Goal: Book appointment/travel/reservation

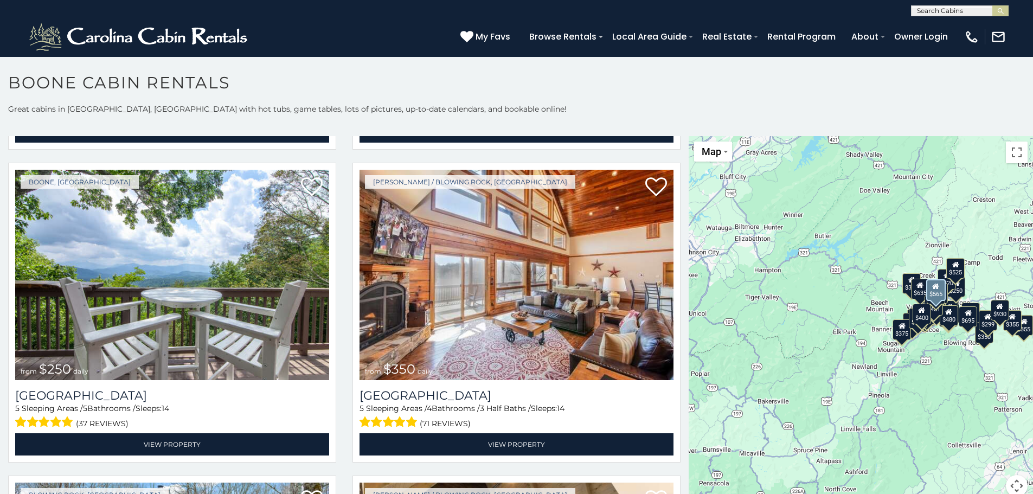
scroll to position [2821, 0]
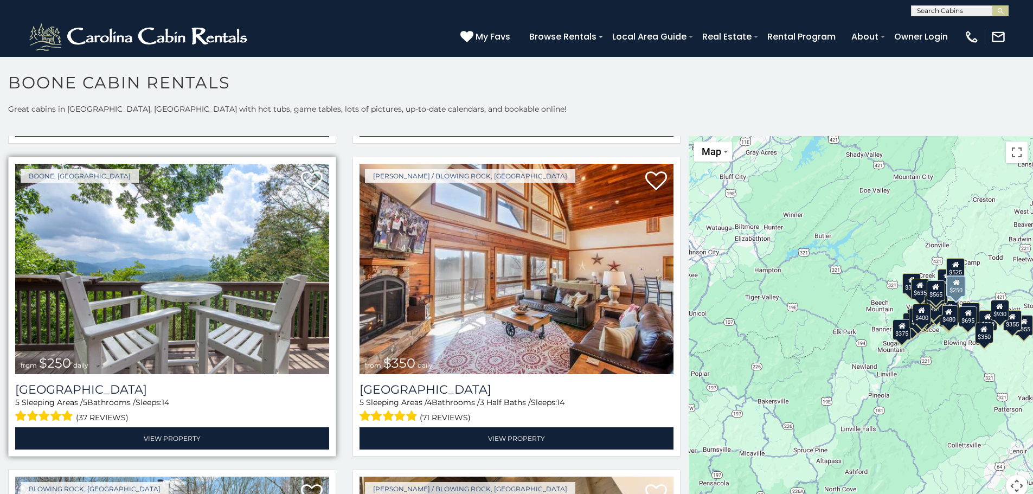
click at [196, 267] on img at bounding box center [172, 269] width 314 height 210
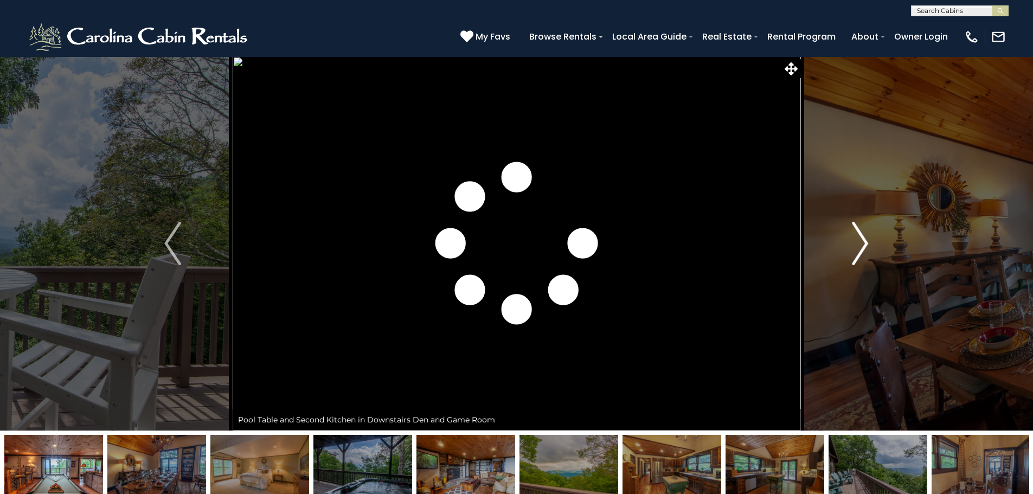
click at [861, 246] on img "Next" at bounding box center [860, 243] width 16 height 43
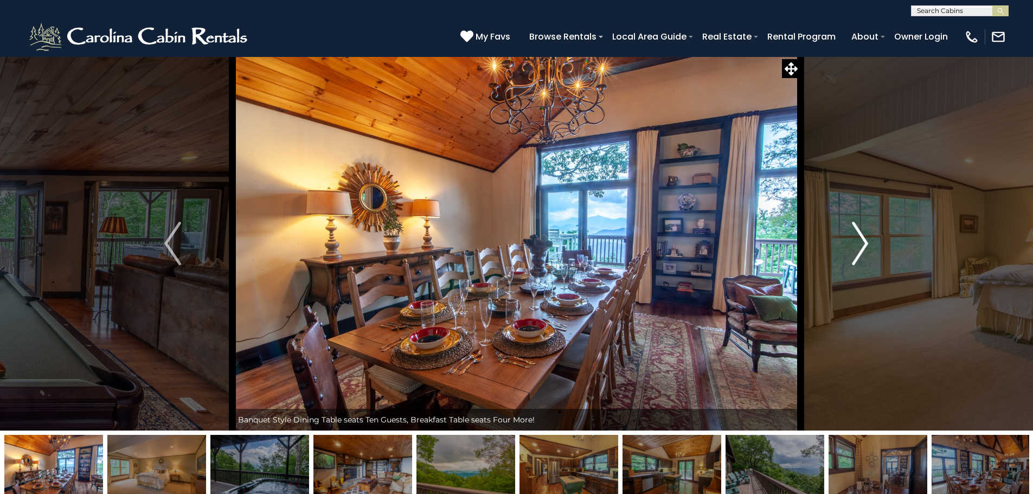
click at [861, 246] on img "Next" at bounding box center [860, 243] width 16 height 43
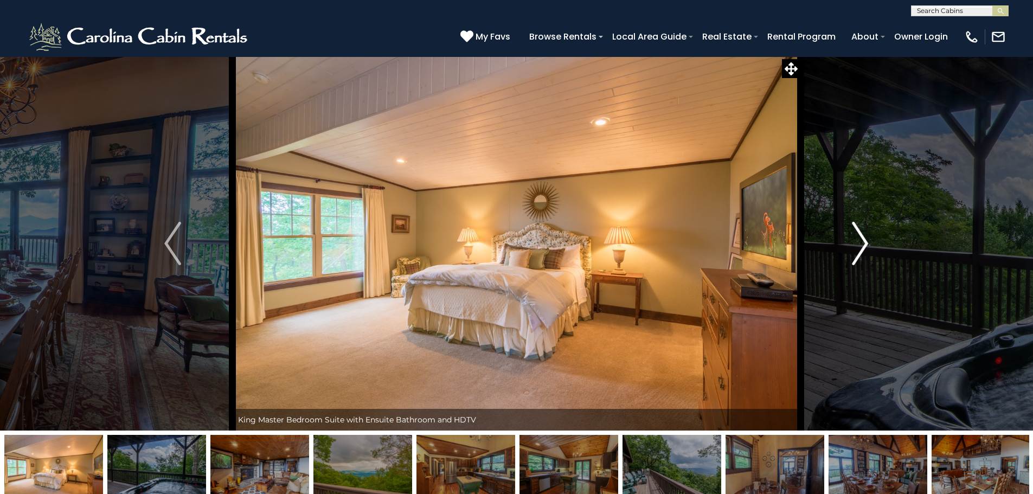
click at [861, 246] on img "Next" at bounding box center [860, 243] width 16 height 43
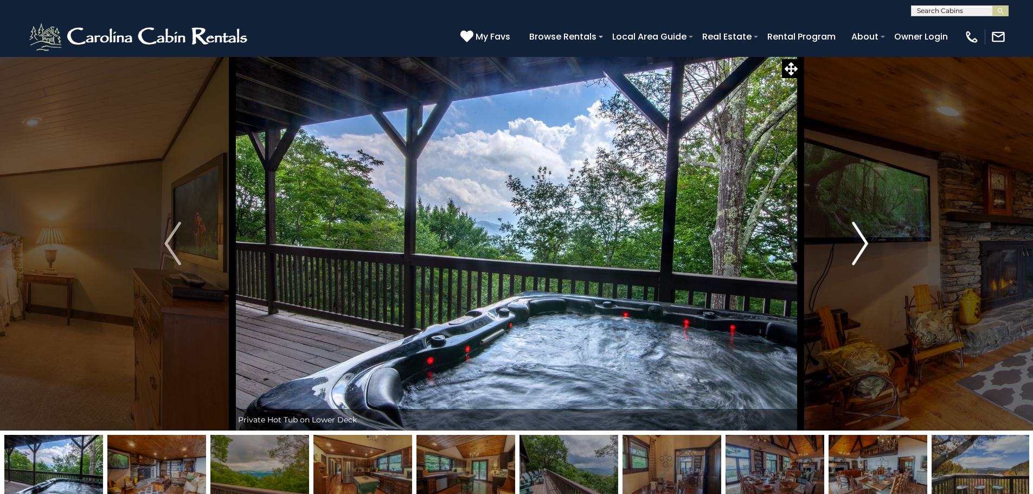
click at [861, 246] on img "Next" at bounding box center [860, 243] width 16 height 43
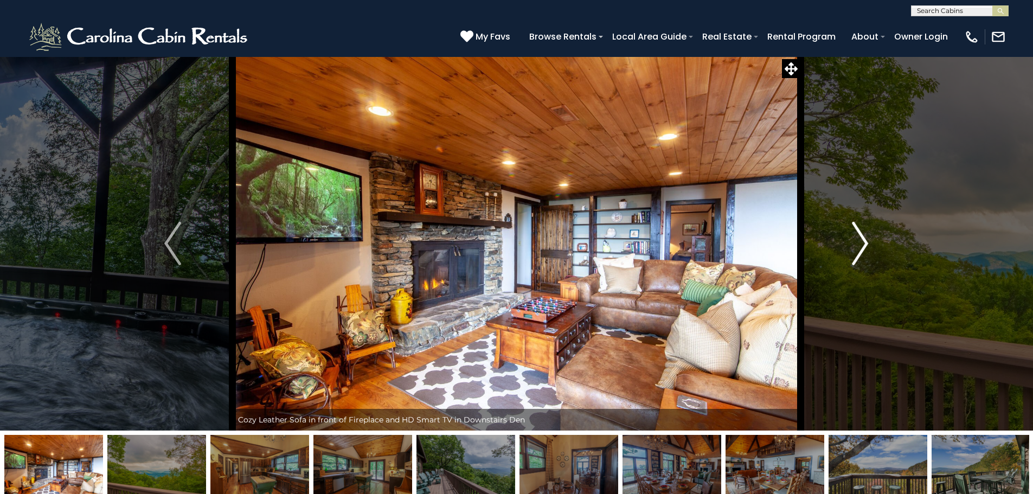
click at [861, 246] on img "Next" at bounding box center [860, 243] width 16 height 43
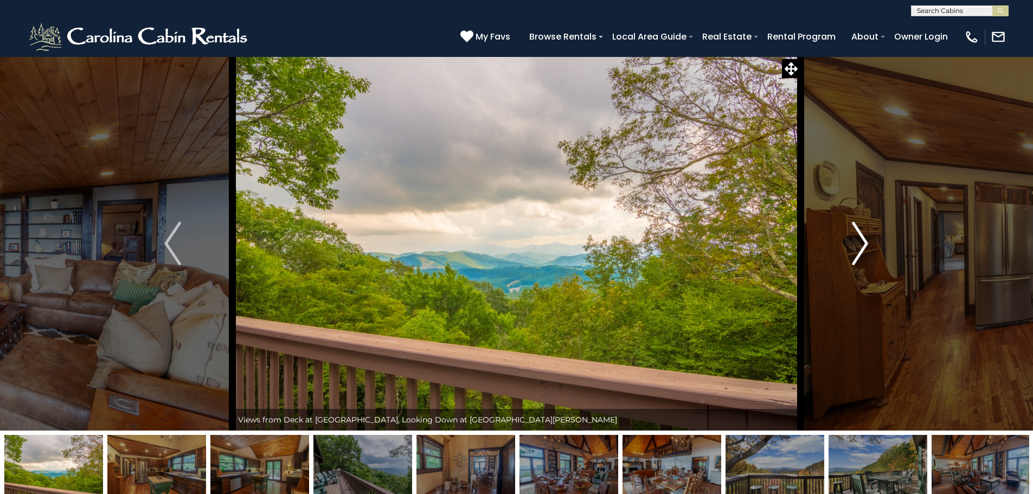
click at [861, 246] on img "Next" at bounding box center [860, 243] width 16 height 43
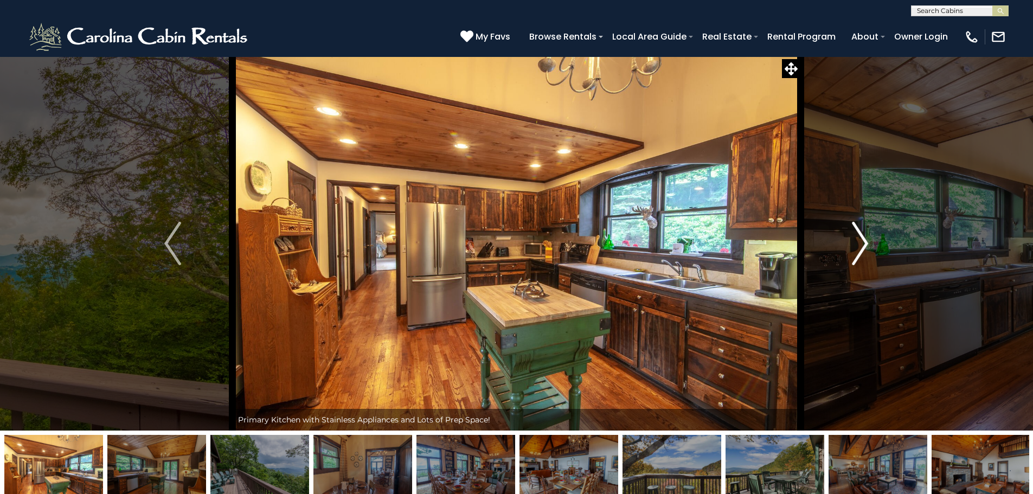
click at [861, 246] on img "Next" at bounding box center [860, 243] width 16 height 43
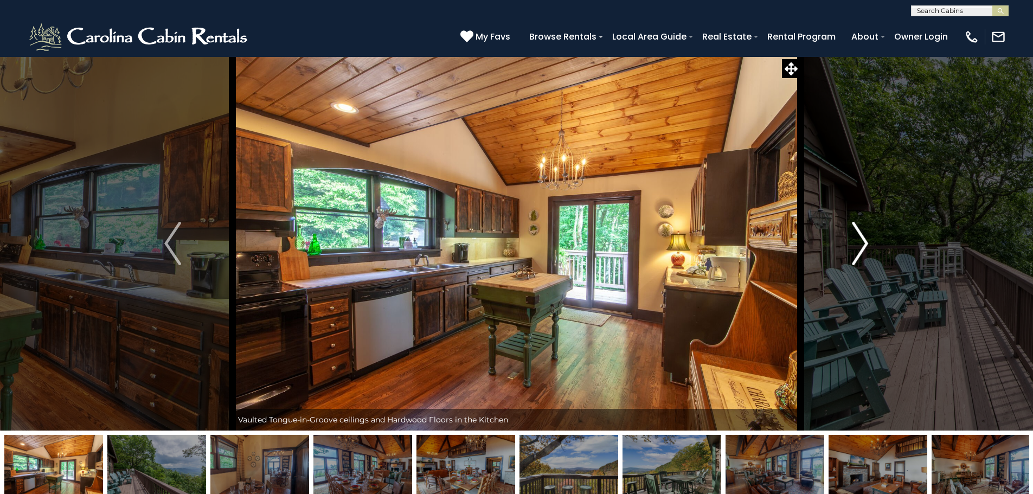
click at [861, 246] on img "Next" at bounding box center [860, 243] width 16 height 43
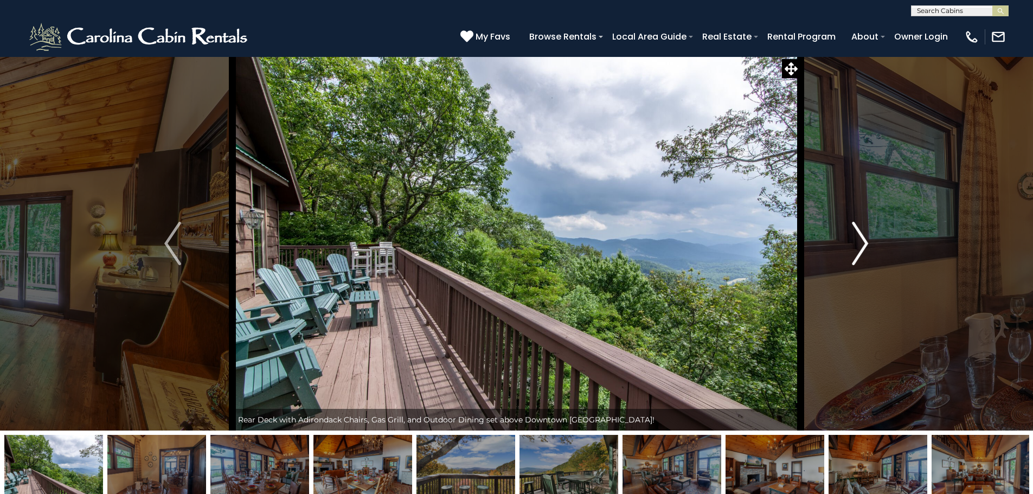
click at [861, 246] on img "Next" at bounding box center [860, 243] width 16 height 43
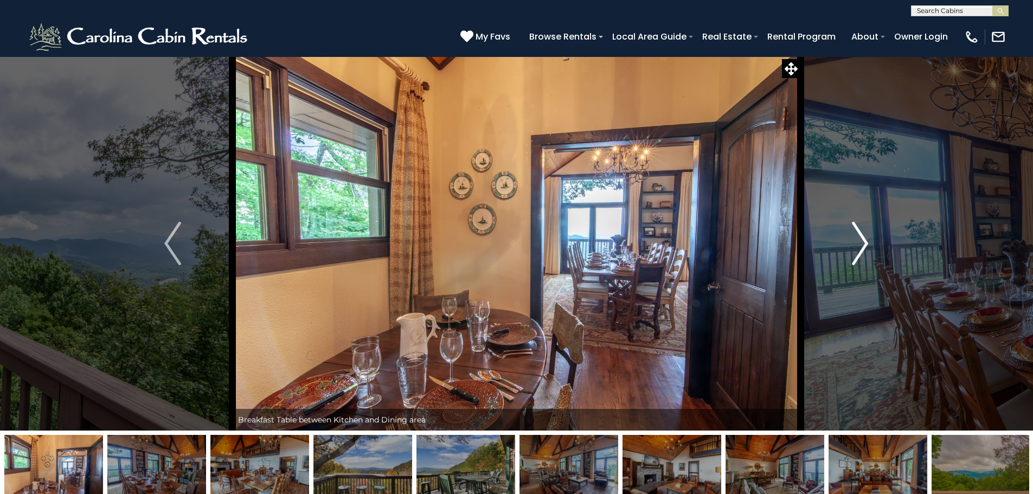
click at [861, 246] on img "Next" at bounding box center [860, 243] width 16 height 43
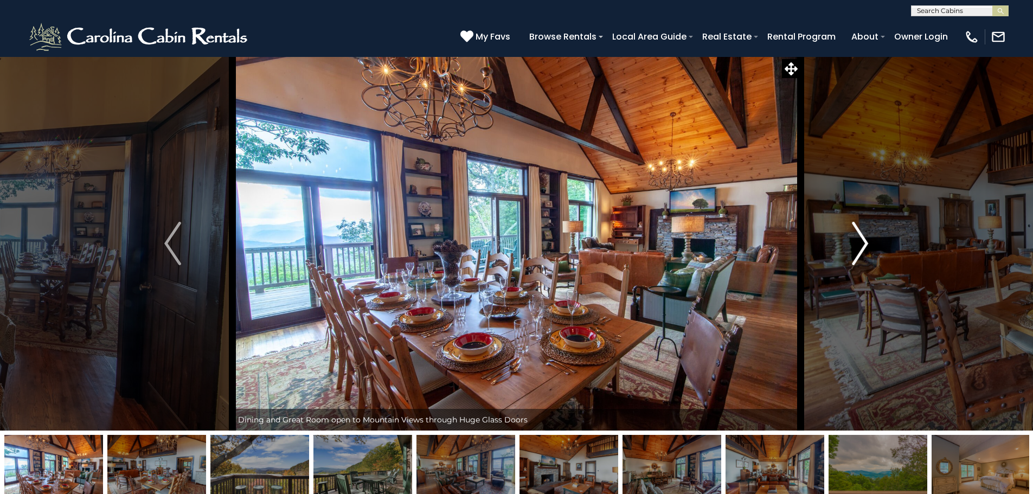
click at [861, 246] on img "Next" at bounding box center [860, 243] width 16 height 43
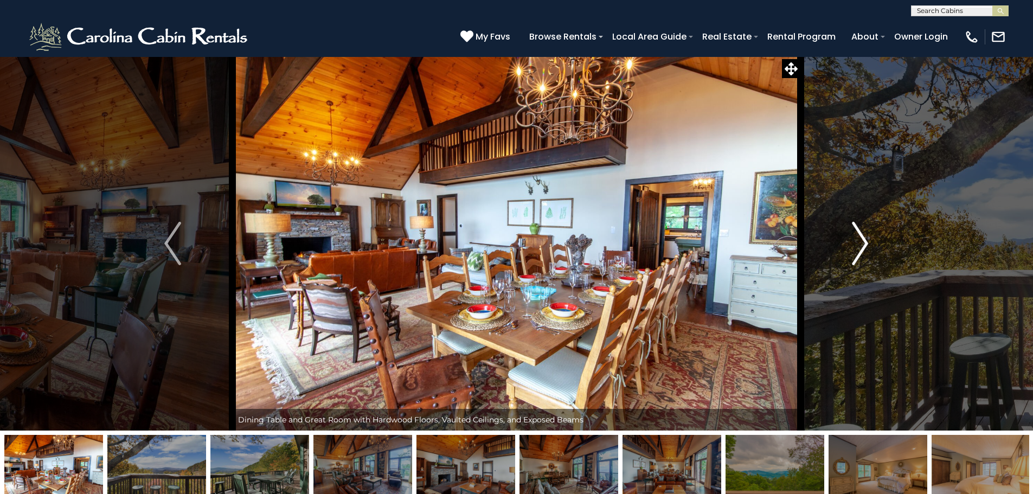
click at [861, 246] on img "Next" at bounding box center [860, 243] width 16 height 43
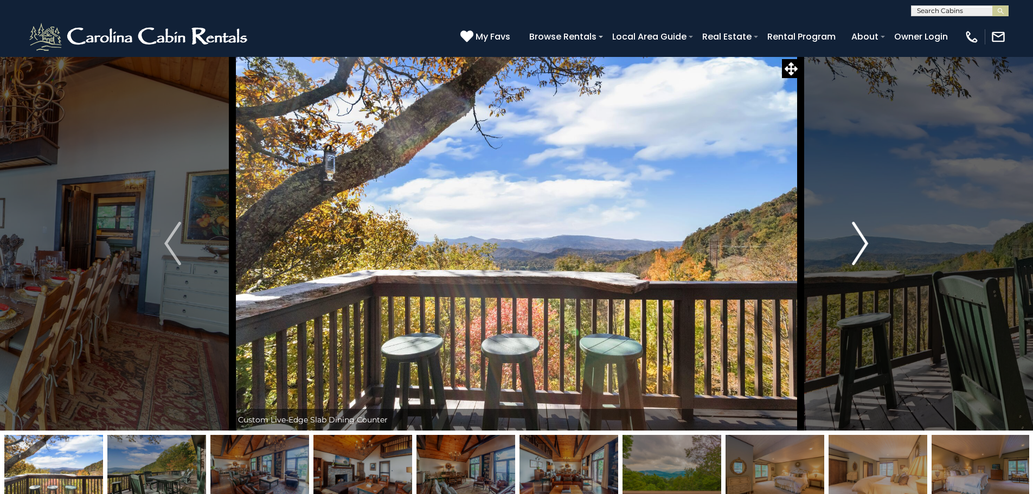
click at [861, 246] on img "Next" at bounding box center [860, 243] width 16 height 43
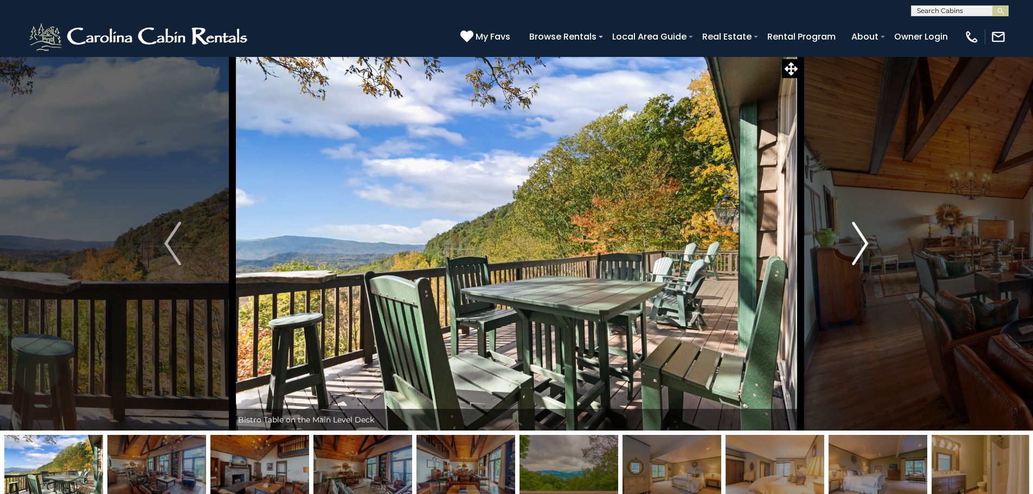
click at [856, 247] on img "Next" at bounding box center [860, 243] width 16 height 43
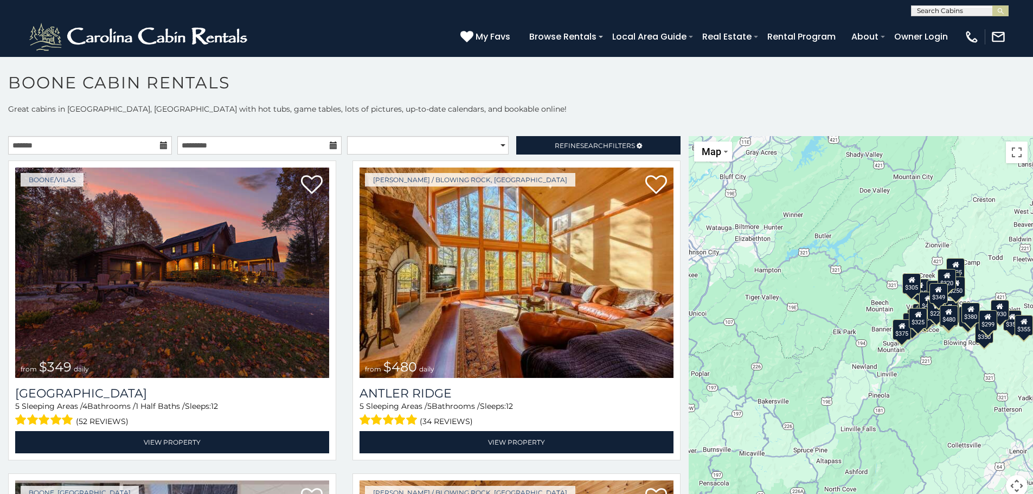
click at [161, 143] on icon at bounding box center [164, 146] width 8 height 8
click at [160, 146] on icon at bounding box center [164, 146] width 8 height 8
click at [111, 149] on input "text" at bounding box center [90, 145] width 164 height 18
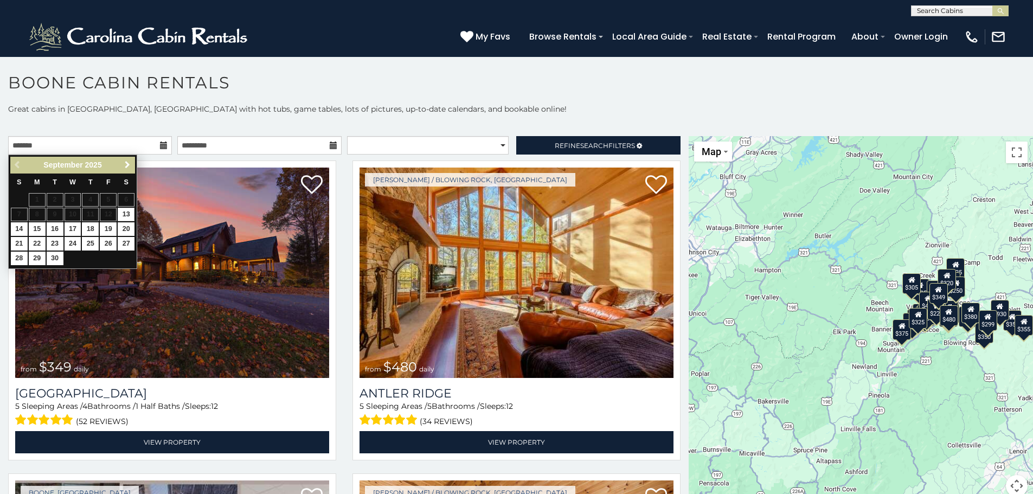
click at [129, 167] on span "Next" at bounding box center [127, 165] width 9 height 9
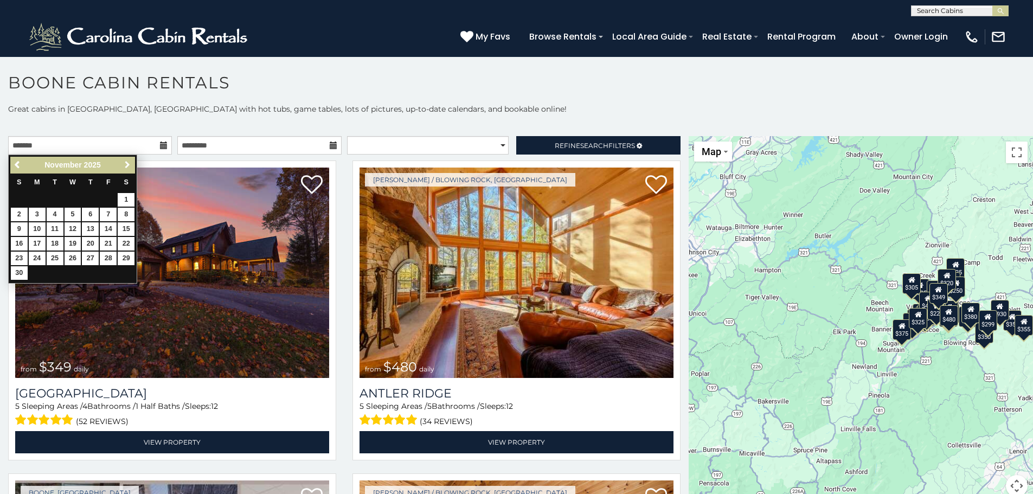
click at [129, 167] on span "Next" at bounding box center [127, 165] width 9 height 9
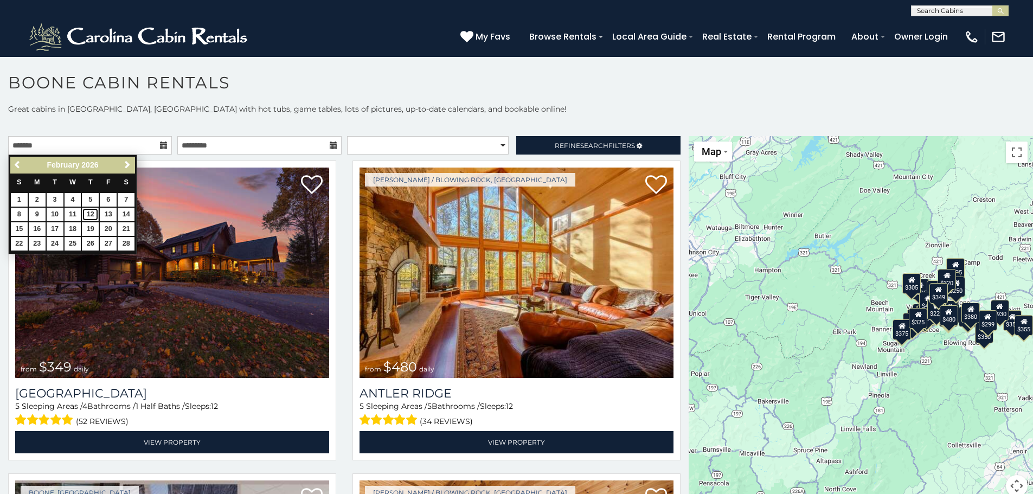
click at [91, 216] on link "12" at bounding box center [90, 215] width 17 height 14
type input "**********"
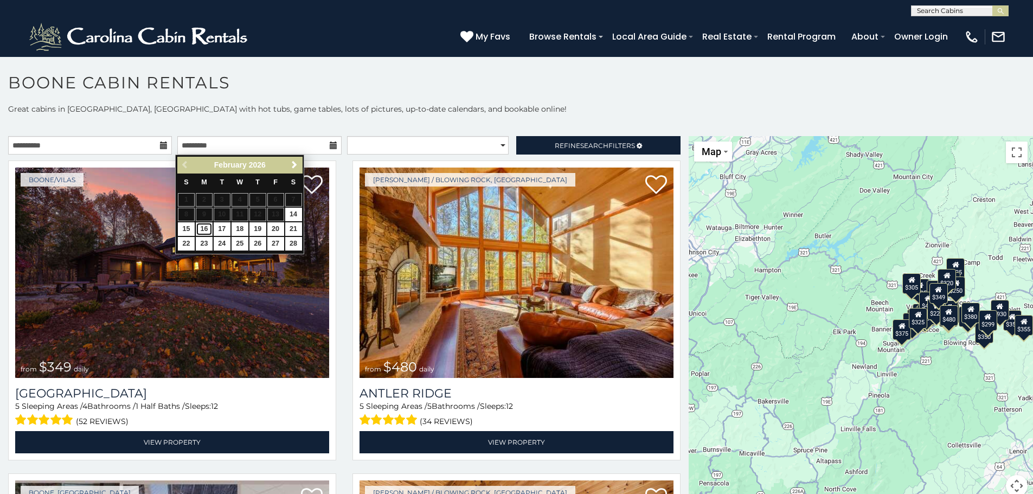
click at [207, 228] on link "16" at bounding box center [204, 229] width 17 height 14
type input "**********"
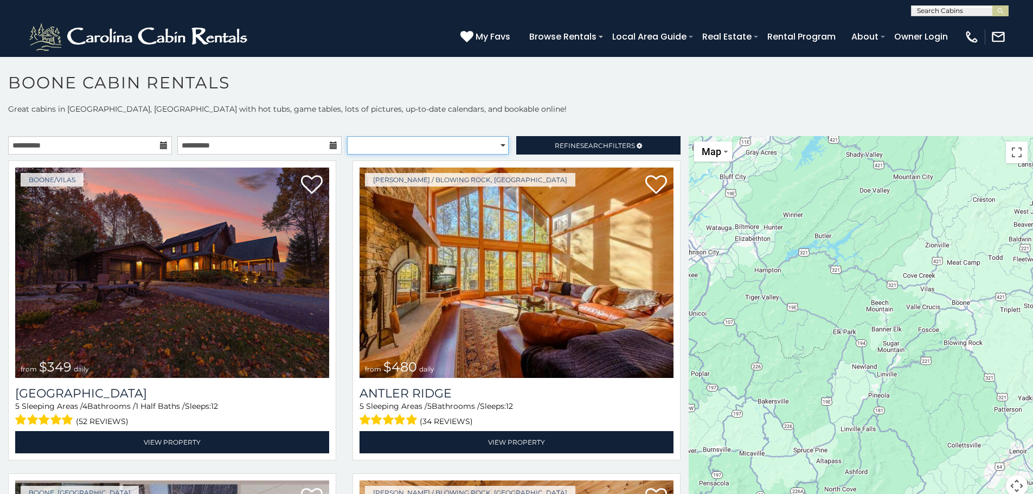
click at [498, 146] on select "**********" at bounding box center [428, 145] width 162 height 18
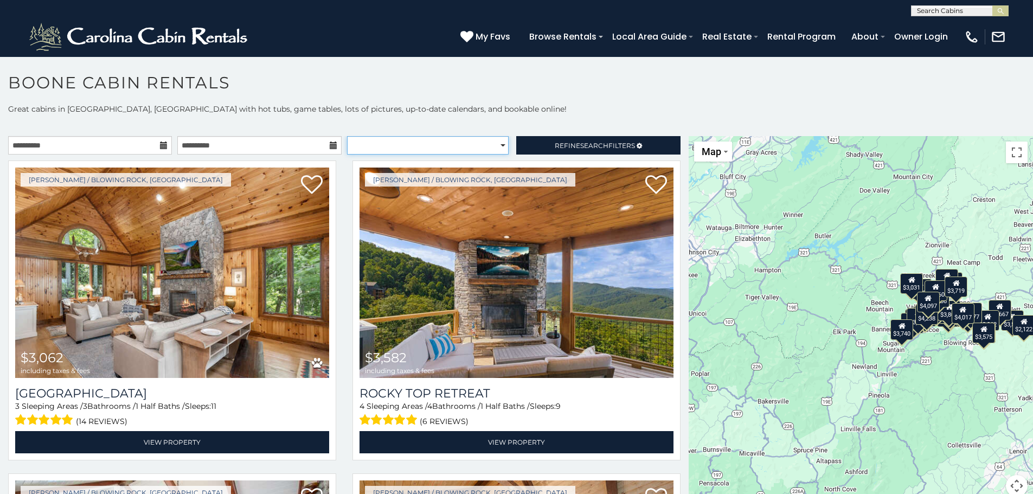
select select "*********"
click at [347, 136] on select "**********" at bounding box center [428, 145] width 162 height 18
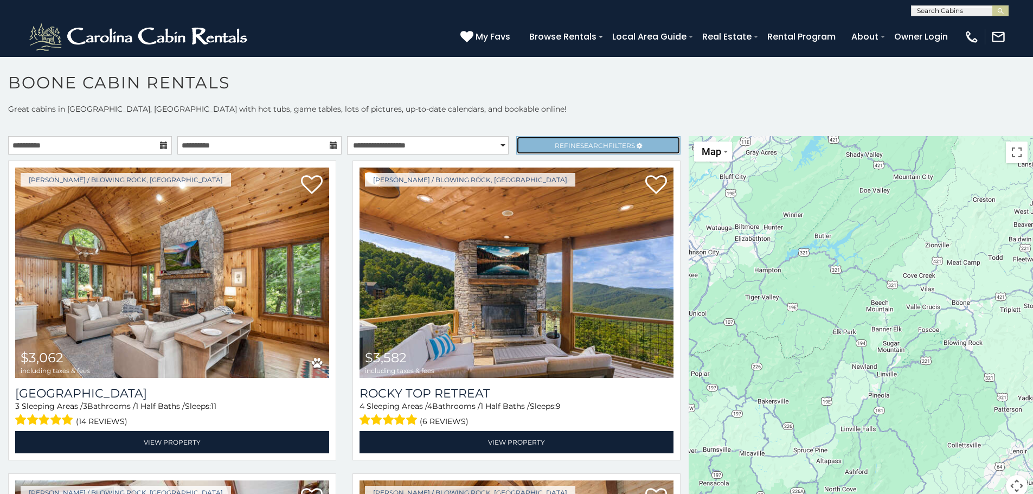
click at [588, 148] on span "Search" at bounding box center [594, 146] width 28 height 8
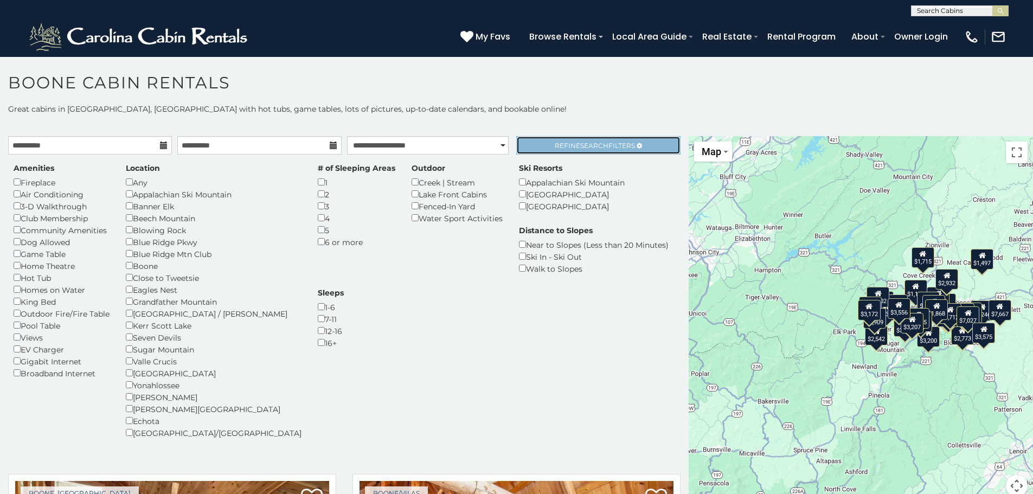
click at [580, 148] on span "Search" at bounding box center [594, 146] width 28 height 8
